Goal: Task Accomplishment & Management: Use online tool/utility

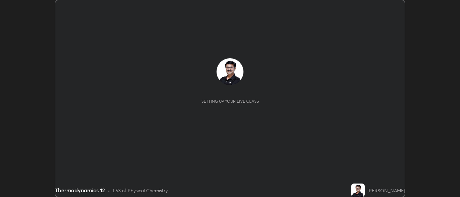
scroll to position [197, 460]
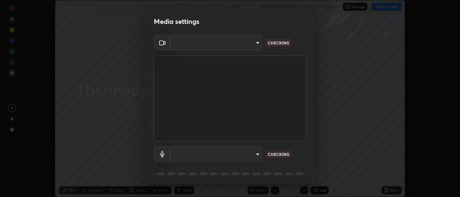
type input "cbd69d3ab31666e68bc16f5f2905db6189ec8135df4d15a94e2bba87772e1748"
click at [258, 154] on body "Erase all Thermodynamics 12 Recording WAS SCHEDULED TO START AT 11:00 AM Settin…" at bounding box center [230, 98] width 460 height 197
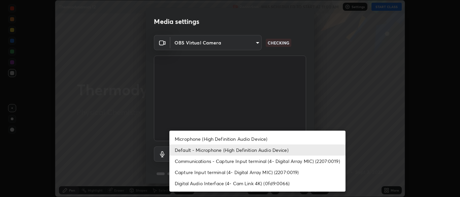
click at [237, 172] on li "Capture Input terminal (4- Digital Array MIC) (2207:0019)" at bounding box center [257, 172] width 176 height 11
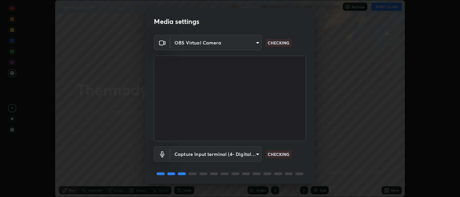
click at [257, 155] on body "Erase all Thermodynamics 12 Recording WAS SCHEDULED TO START AT 11:00 AM Settin…" at bounding box center [230, 98] width 460 height 197
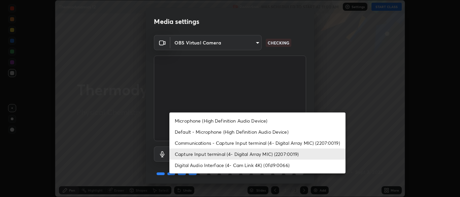
click at [216, 131] on li "Default - Microphone (High Definition Audio Device)" at bounding box center [257, 131] width 176 height 11
type input "default"
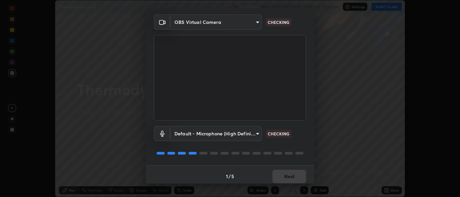
scroll to position [24, 0]
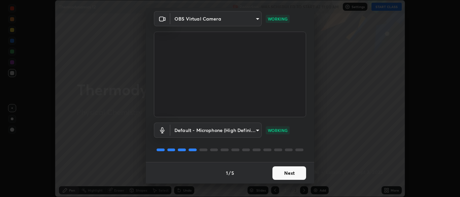
click at [292, 172] on button "Next" at bounding box center [289, 172] width 34 height 13
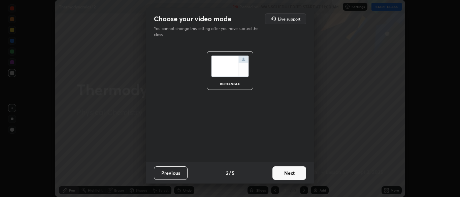
scroll to position [0, 0]
click at [291, 174] on button "Next" at bounding box center [289, 172] width 34 height 13
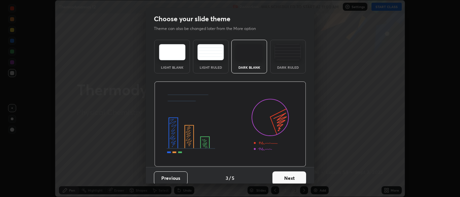
click at [289, 177] on button "Next" at bounding box center [289, 177] width 34 height 13
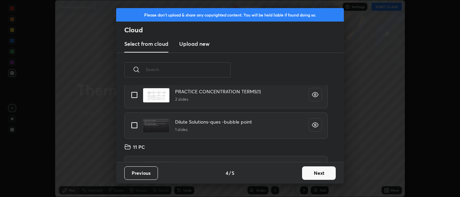
scroll to position [33, 0]
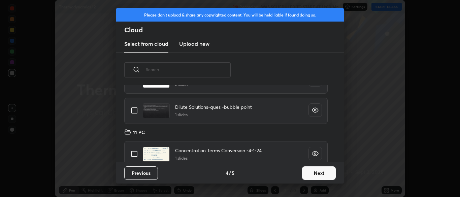
click at [317, 173] on button "Next" at bounding box center [319, 172] width 34 height 13
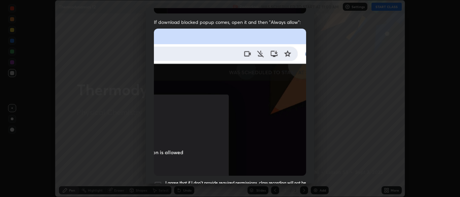
scroll to position [161, 0]
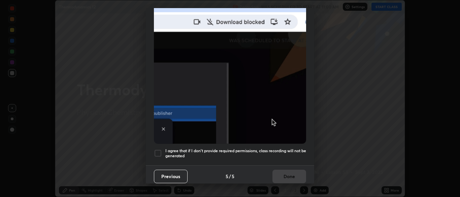
click at [158, 149] on div at bounding box center [158, 153] width 8 height 8
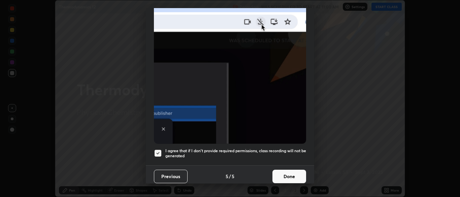
click at [285, 176] on button "Done" at bounding box center [289, 176] width 34 height 13
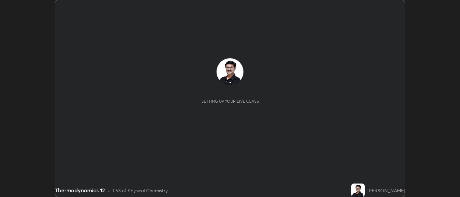
scroll to position [197, 460]
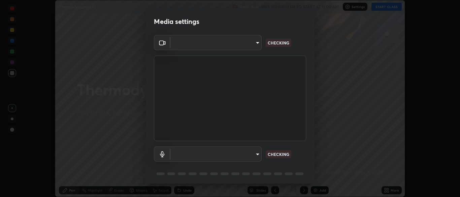
type input "cbd69d3ab31666e68bc16f5f2905db6189ec8135df4d15a94e2bba87772e1748"
click at [255, 155] on body "Erase all Thermodynamics 12 Recording WAS SCHEDULED TO START AT 11:00 AM Settin…" at bounding box center [230, 98] width 460 height 197
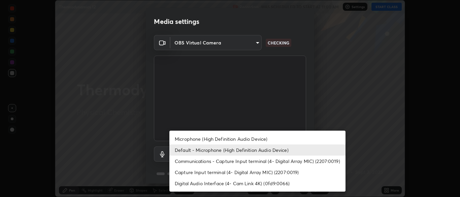
click at [201, 174] on li "Capture Input terminal (4- Digital Array MIC) (2207:0019)" at bounding box center [257, 172] width 176 height 11
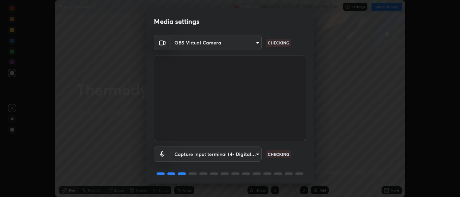
click at [258, 155] on body "Erase all Thermodynamics 12 Recording WAS SCHEDULED TO START AT 11:00 AM Settin…" at bounding box center [230, 98] width 460 height 197
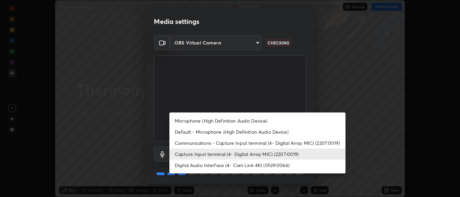
click at [198, 132] on li "Default - Microphone (High Definition Audio Device)" at bounding box center [257, 131] width 176 height 11
type input "default"
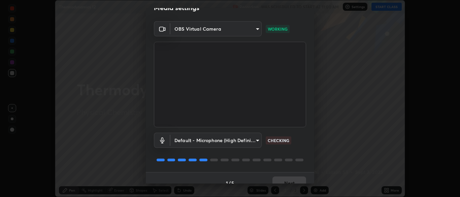
scroll to position [24, 0]
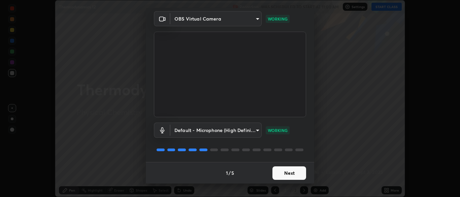
click at [282, 173] on button "Next" at bounding box center [289, 172] width 34 height 13
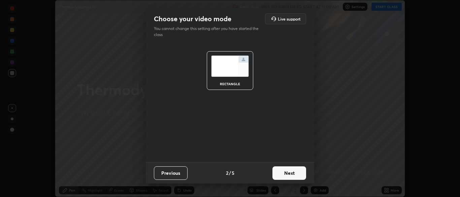
scroll to position [0, 0]
click at [284, 173] on button "Next" at bounding box center [289, 172] width 34 height 13
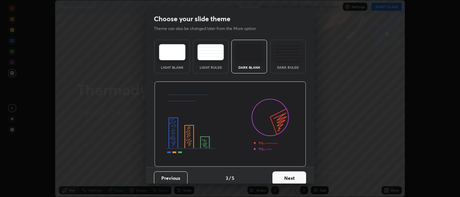
click at [282, 176] on button "Next" at bounding box center [289, 177] width 34 height 13
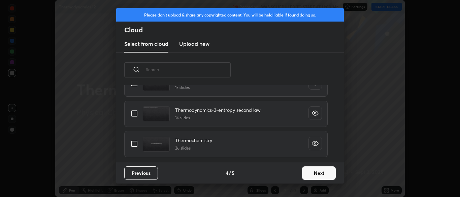
scroll to position [474, 0]
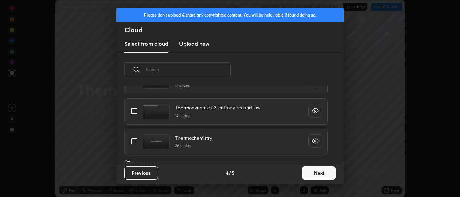
click at [136, 143] on input "grid" at bounding box center [134, 141] width 14 height 14
checkbox input "true"
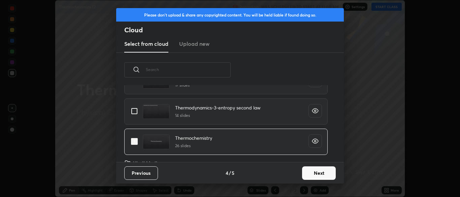
click at [314, 171] on button "Next" at bounding box center [319, 172] width 34 height 13
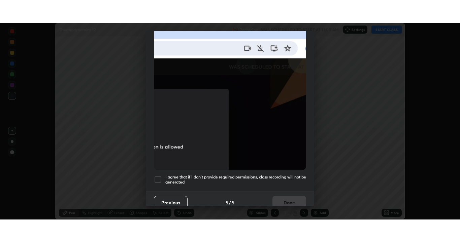
scroll to position [158, 0]
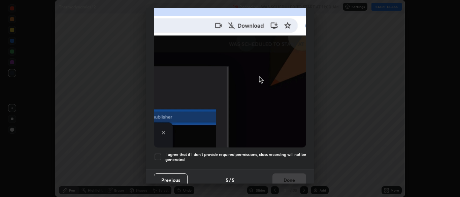
click at [159, 154] on div at bounding box center [158, 157] width 8 height 8
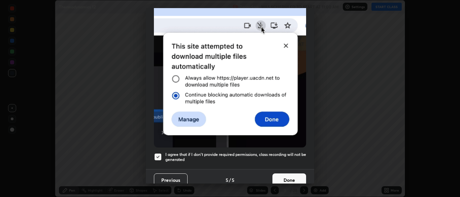
click at [286, 176] on button "Done" at bounding box center [289, 179] width 34 height 13
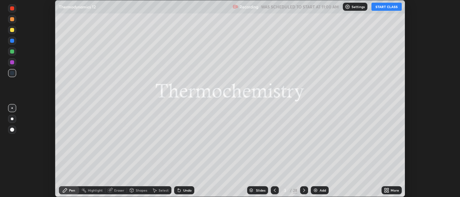
click at [385, 9] on button "START CLASS" at bounding box center [386, 7] width 30 height 8
click at [387, 191] on icon at bounding box center [388, 192] width 2 height 2
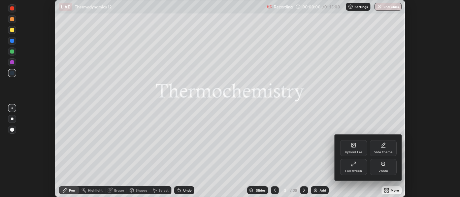
click at [353, 169] on div "Full screen" at bounding box center [353, 167] width 27 height 16
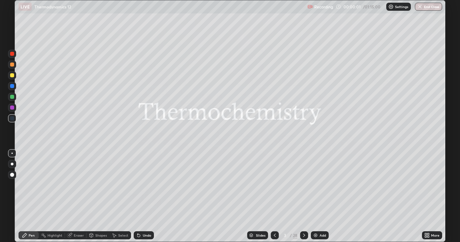
scroll to position [242, 460]
click at [260, 197] on div "Slides" at bounding box center [260, 235] width 9 height 3
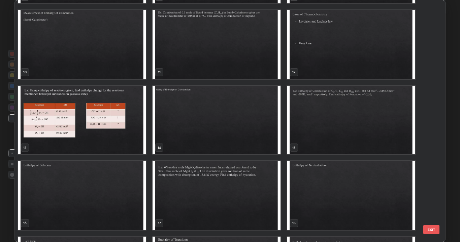
scroll to position [226, 0]
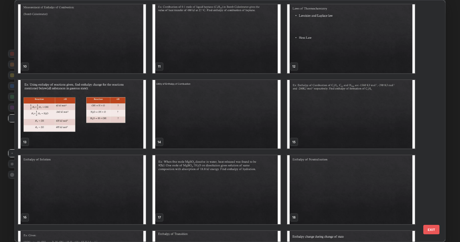
click at [123, 187] on img "grid" at bounding box center [82, 190] width 128 height 69
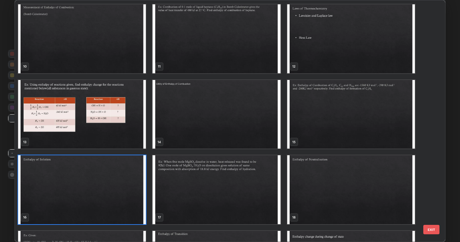
click at [118, 185] on img "grid" at bounding box center [82, 190] width 128 height 69
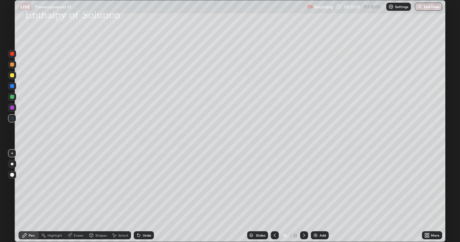
click at [106, 197] on div "Shapes" at bounding box center [100, 235] width 11 height 3
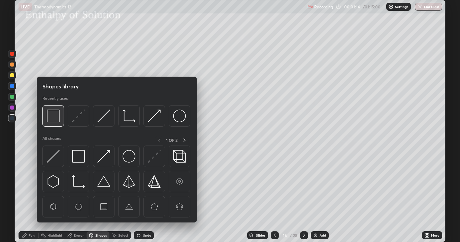
click at [56, 120] on img at bounding box center [53, 116] width 13 height 13
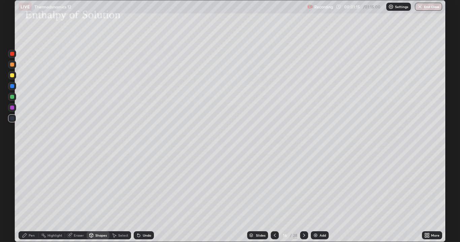
click at [12, 77] on div at bounding box center [12, 75] width 4 height 4
click at [11, 77] on div at bounding box center [12, 75] width 4 height 4
click at [11, 87] on div at bounding box center [12, 86] width 4 height 4
click at [74, 197] on div "Eraser" at bounding box center [79, 235] width 10 height 3
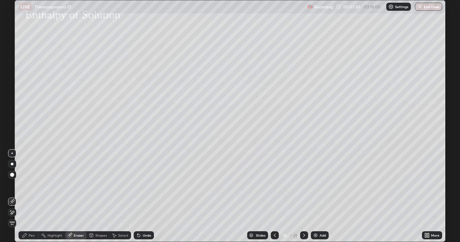
click at [117, 197] on div "Select" at bounding box center [120, 236] width 22 height 8
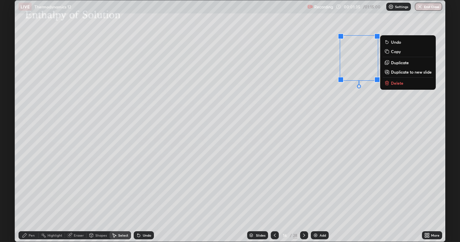
click at [353, 138] on div "0 ° Undo Copy Duplicate Duplicate to new slide Delete" at bounding box center [230, 121] width 430 height 242
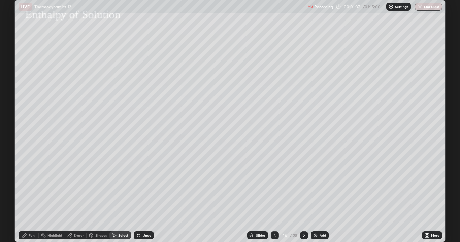
click at [35, 197] on div "Pen" at bounding box center [29, 236] width 20 height 8
click at [15, 77] on div at bounding box center [12, 75] width 8 height 8
click at [13, 66] on div at bounding box center [12, 65] width 8 height 8
click at [18, 197] on div "Erase all" at bounding box center [12, 120] width 16 height 215
click at [12, 65] on div at bounding box center [12, 65] width 4 height 4
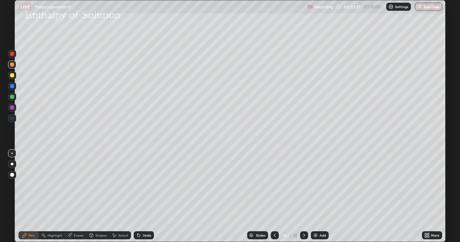
click at [14, 97] on div at bounding box center [12, 97] width 4 height 4
click at [304, 197] on icon at bounding box center [303, 235] width 5 height 5
click at [14, 75] on div at bounding box center [12, 75] width 4 height 4
click at [305, 197] on icon at bounding box center [303, 235] width 5 height 5
click at [12, 76] on div at bounding box center [12, 75] width 4 height 4
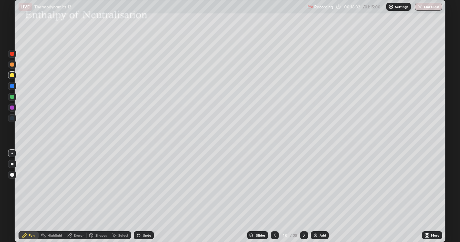
click at [13, 75] on div at bounding box center [12, 75] width 4 height 4
click at [11, 77] on div at bounding box center [12, 75] width 4 height 4
click at [12, 107] on div at bounding box center [12, 108] width 4 height 4
click at [12, 78] on div at bounding box center [12, 75] width 8 height 8
click at [12, 66] on div at bounding box center [12, 65] width 4 height 4
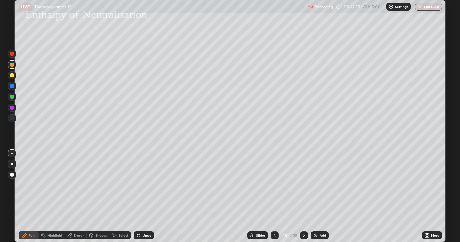
click at [11, 66] on div at bounding box center [12, 65] width 4 height 4
click at [317, 197] on img at bounding box center [315, 235] width 5 height 5
click at [11, 119] on div at bounding box center [12, 118] width 4 height 4
click at [119, 197] on div "Select" at bounding box center [123, 235] width 10 height 3
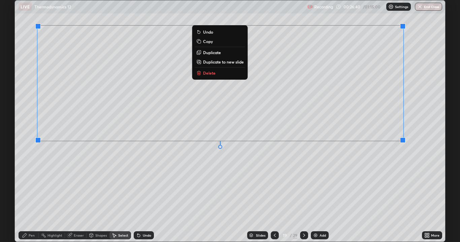
click at [359, 172] on div "0 ° Undo Copy Duplicate Duplicate to new slide Delete" at bounding box center [230, 121] width 430 height 242
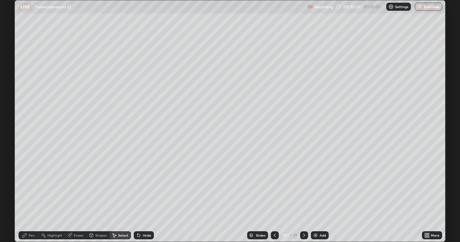
click at [35, 197] on div "Pen" at bounding box center [29, 236] width 20 height 8
click at [13, 65] on div at bounding box center [12, 65] width 4 height 4
click at [315, 197] on img at bounding box center [315, 235] width 5 height 5
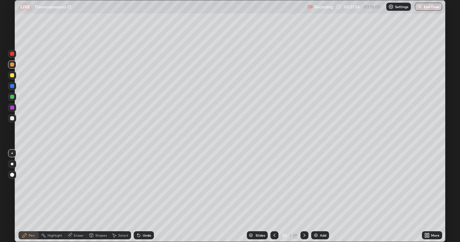
click at [12, 119] on div at bounding box center [12, 118] width 4 height 4
click at [12, 86] on div at bounding box center [12, 86] width 4 height 4
click at [12, 75] on div at bounding box center [12, 75] width 4 height 4
click at [274, 197] on icon at bounding box center [274, 235] width 5 height 5
click at [304, 197] on icon at bounding box center [304, 235] width 5 height 5
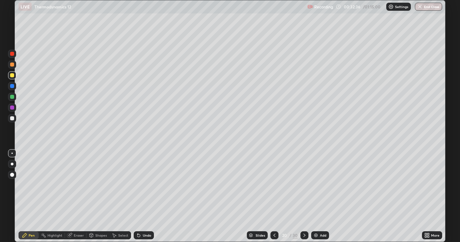
click at [144, 197] on div "Undo" at bounding box center [144, 236] width 20 height 8
click at [274, 197] on icon at bounding box center [274, 235] width 5 height 5
click at [304, 197] on icon at bounding box center [304, 235] width 5 height 5
click at [274, 197] on icon at bounding box center [274, 235] width 5 height 5
click at [271, 197] on div at bounding box center [274, 236] width 8 height 8
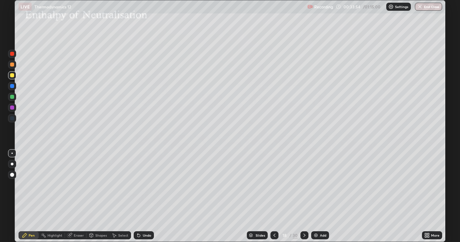
click at [304, 197] on icon at bounding box center [304, 235] width 5 height 5
click at [300, 197] on div at bounding box center [304, 236] width 8 height 8
click at [143, 197] on div "Undo" at bounding box center [147, 235] width 8 height 3
click at [274, 197] on icon at bounding box center [274, 235] width 5 height 5
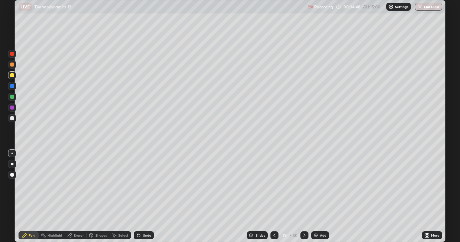
click at [303, 197] on icon at bounding box center [304, 235] width 5 height 5
click at [316, 197] on img at bounding box center [315, 235] width 5 height 5
click at [13, 119] on div at bounding box center [12, 118] width 4 height 4
click at [274, 197] on icon at bounding box center [274, 235] width 5 height 5
click at [275, 197] on icon at bounding box center [274, 235] width 5 height 5
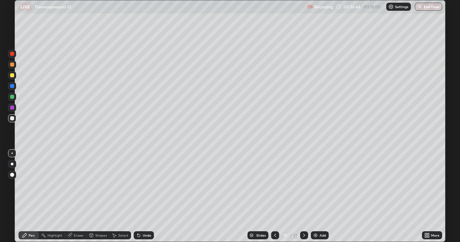
click at [303, 197] on icon at bounding box center [303, 235] width 5 height 5
click at [304, 197] on icon at bounding box center [304, 235] width 2 height 3
click at [146, 197] on div "Undo" at bounding box center [147, 235] width 8 height 3
click at [145, 197] on div "Undo" at bounding box center [147, 235] width 8 height 3
click at [143, 197] on div "Undo" at bounding box center [147, 235] width 8 height 3
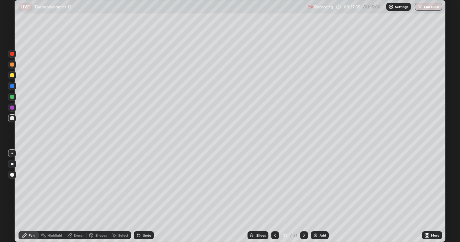
click at [140, 197] on icon at bounding box center [138, 235] width 5 height 5
click at [139, 197] on icon at bounding box center [138, 235] width 5 height 5
click at [316, 197] on img at bounding box center [315, 235] width 5 height 5
click at [274, 197] on icon at bounding box center [274, 235] width 5 height 5
click at [318, 197] on div "Add" at bounding box center [320, 236] width 18 height 8
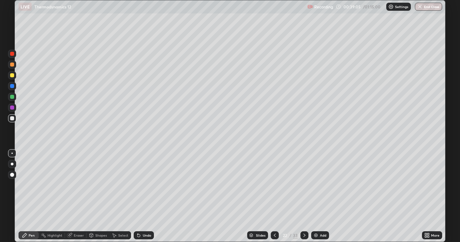
click at [315, 197] on img at bounding box center [315, 235] width 5 height 5
click at [274, 197] on icon at bounding box center [274, 235] width 5 height 5
click at [275, 197] on icon at bounding box center [274, 235] width 5 height 5
click at [303, 197] on icon at bounding box center [304, 235] width 5 height 5
click at [12, 118] on div at bounding box center [12, 118] width 4 height 4
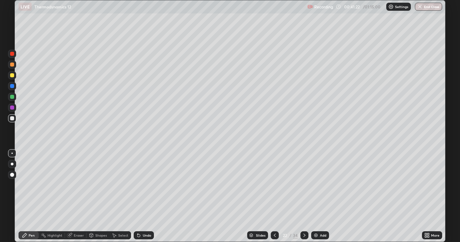
click at [146, 197] on div "Undo" at bounding box center [147, 235] width 8 height 3
click at [145, 197] on div "Undo" at bounding box center [147, 235] width 8 height 3
click at [146, 197] on div "Undo" at bounding box center [147, 235] width 8 height 3
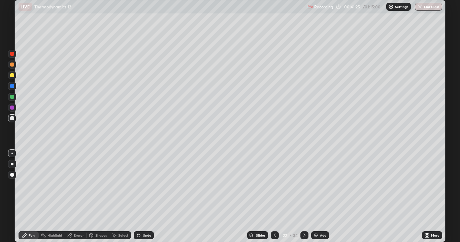
click at [146, 197] on div "Undo" at bounding box center [147, 235] width 8 height 3
click at [12, 119] on div at bounding box center [12, 118] width 4 height 4
click at [274, 197] on icon at bounding box center [274, 235] width 5 height 5
click at [275, 197] on div at bounding box center [275, 236] width 8 height 8
click at [303, 197] on icon at bounding box center [304, 235] width 5 height 5
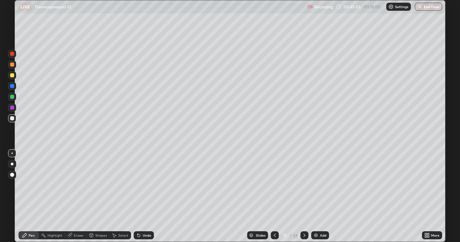
click at [303, 197] on icon at bounding box center [304, 235] width 5 height 5
click at [13, 77] on div at bounding box center [12, 75] width 4 height 4
click at [12, 119] on div at bounding box center [12, 118] width 4 height 4
click at [149, 197] on div "Undo" at bounding box center [144, 236] width 20 height 8
click at [147, 197] on div "Undo" at bounding box center [147, 235] width 8 height 3
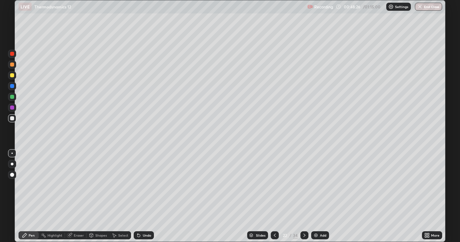
click at [145, 197] on div "Undo" at bounding box center [147, 235] width 8 height 3
click at [13, 77] on div at bounding box center [12, 75] width 4 height 4
click at [80, 197] on div "Eraser" at bounding box center [79, 235] width 10 height 3
click at [29, 197] on div "Pen" at bounding box center [32, 235] width 6 height 3
click at [277, 197] on icon at bounding box center [274, 235] width 5 height 5
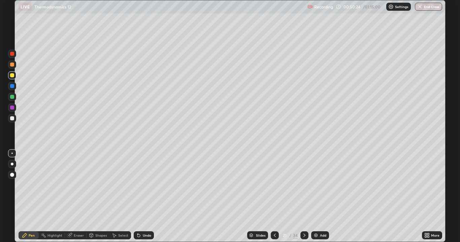
click at [274, 197] on icon at bounding box center [274, 235] width 5 height 5
click at [276, 197] on icon at bounding box center [274, 235] width 5 height 5
click at [281, 197] on div "19" at bounding box center [284, 236] width 7 height 4
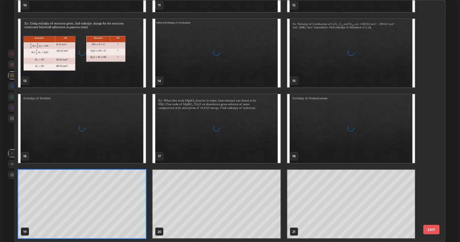
scroll to position [240, 427]
click at [432, 197] on button "EXIT" at bounding box center [431, 229] width 16 height 9
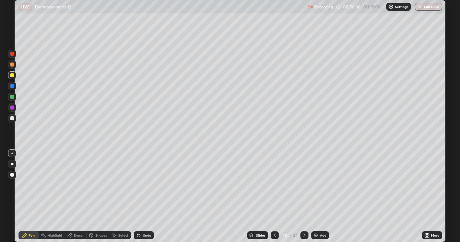
click at [304, 197] on icon at bounding box center [304, 235] width 5 height 5
click at [306, 197] on div at bounding box center [304, 236] width 8 height 8
click at [307, 197] on div at bounding box center [304, 235] width 8 height 13
click at [313, 197] on img at bounding box center [315, 235] width 5 height 5
click at [11, 119] on div at bounding box center [12, 118] width 4 height 4
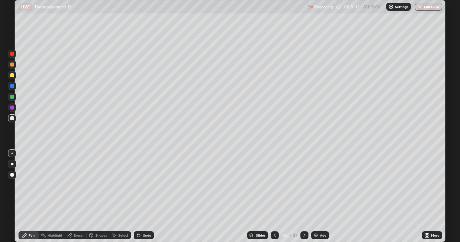
click at [137, 197] on icon at bounding box center [138, 236] width 3 height 3
click at [136, 197] on icon at bounding box center [138, 235] width 5 height 5
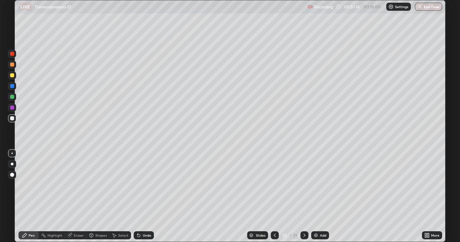
click at [137, 197] on icon at bounding box center [138, 236] width 3 height 3
click at [137, 197] on icon at bounding box center [137, 234] width 1 height 1
click at [114, 197] on icon at bounding box center [115, 236] width 4 height 4
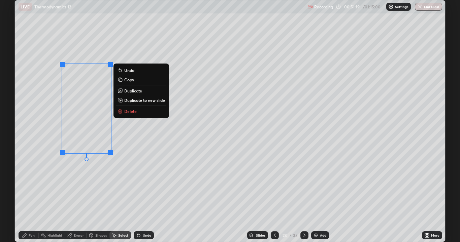
click at [140, 197] on icon at bounding box center [138, 235] width 5 height 5
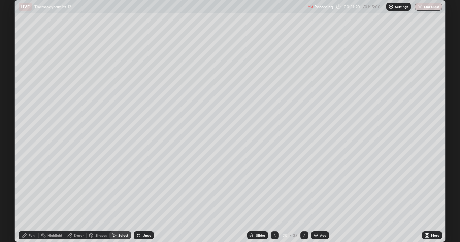
click at [78, 197] on div "Eraser" at bounding box center [79, 235] width 10 height 3
click at [33, 197] on div "Pen" at bounding box center [29, 236] width 20 height 8
click at [79, 197] on div "Eraser" at bounding box center [79, 235] width 10 height 3
click at [12, 197] on span "Erase all" at bounding box center [11, 224] width 7 height 4
click at [13, 120] on div at bounding box center [12, 118] width 4 height 4
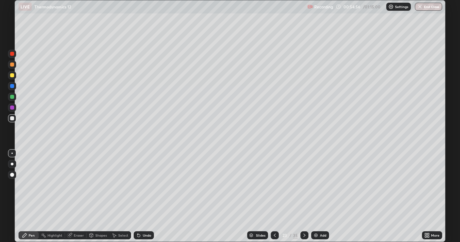
click at [13, 119] on div at bounding box center [12, 118] width 4 height 4
click at [141, 197] on div "Undo" at bounding box center [144, 236] width 20 height 8
click at [143, 197] on div "Undo" at bounding box center [147, 235] width 8 height 3
click at [140, 197] on icon at bounding box center [138, 235] width 5 height 5
click at [141, 197] on div "Undo" at bounding box center [144, 236] width 20 height 8
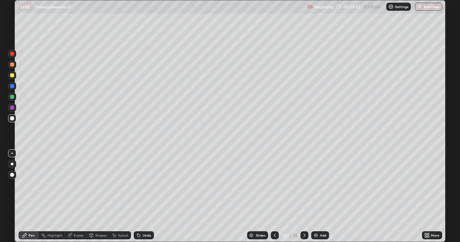
click at [303, 197] on icon at bounding box center [304, 235] width 5 height 5
click at [304, 197] on icon at bounding box center [304, 235] width 5 height 5
click at [12, 76] on div at bounding box center [12, 75] width 4 height 4
click at [137, 197] on icon at bounding box center [137, 234] width 1 height 1
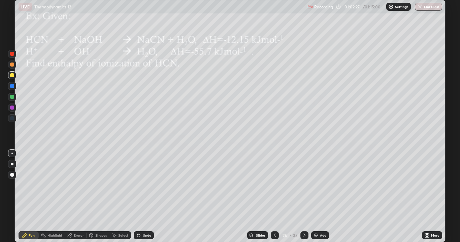
click at [136, 197] on icon at bounding box center [138, 235] width 5 height 5
click at [137, 197] on icon at bounding box center [138, 236] width 3 height 3
click at [303, 197] on icon at bounding box center [304, 235] width 5 height 5
click at [13, 76] on div at bounding box center [12, 75] width 4 height 4
click at [424, 7] on button "End Class" at bounding box center [428, 7] width 27 height 8
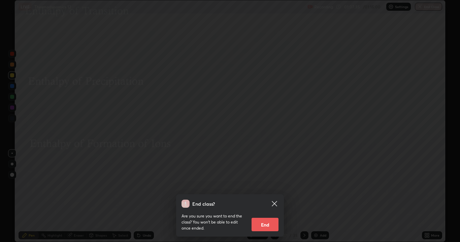
click at [275, 197] on button "End" at bounding box center [265, 224] width 27 height 13
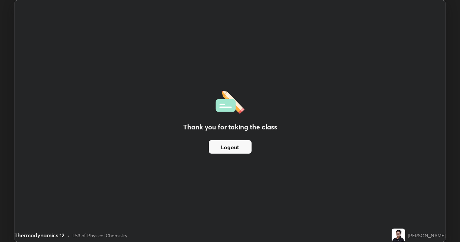
click at [234, 149] on button "Logout" at bounding box center [230, 146] width 43 height 13
